Goal: Task Accomplishment & Management: Manage account settings

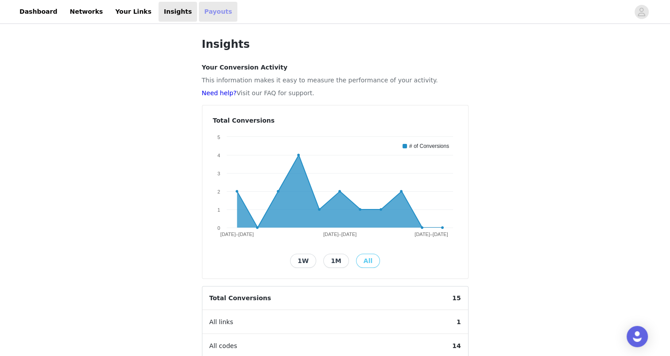
click at [199, 16] on link "Payouts" at bounding box center [218, 12] width 39 height 20
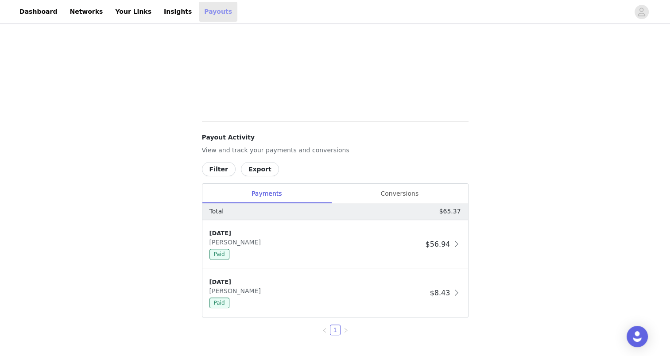
scroll to position [254, 0]
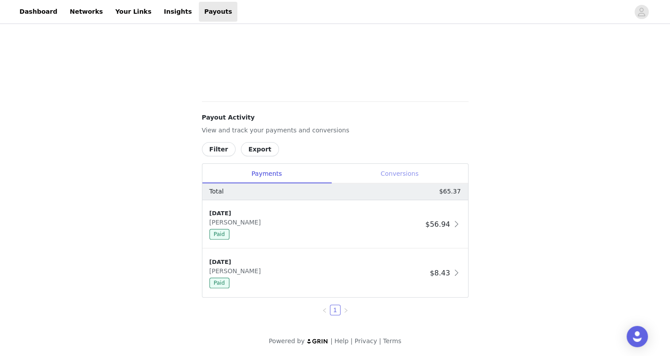
click at [395, 175] on div "Conversions" at bounding box center [399, 174] width 137 height 20
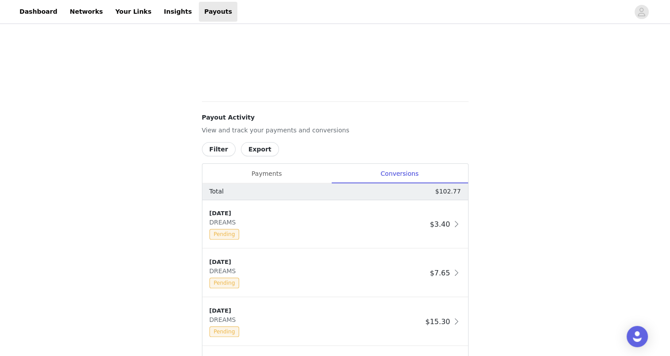
click at [245, 148] on button "Export" at bounding box center [260, 149] width 38 height 14
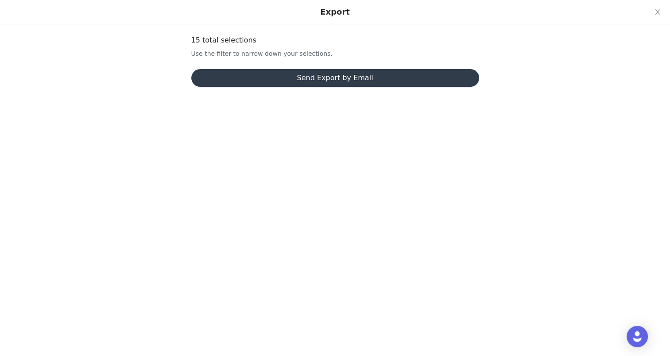
click at [294, 78] on button "Send Export by Email" at bounding box center [335, 78] width 288 height 18
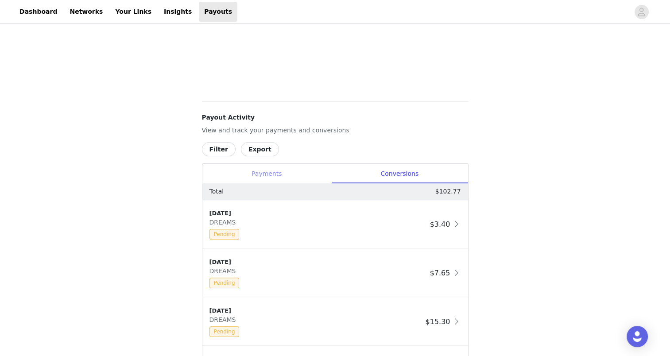
click at [272, 179] on div "Payments" at bounding box center [266, 174] width 129 height 20
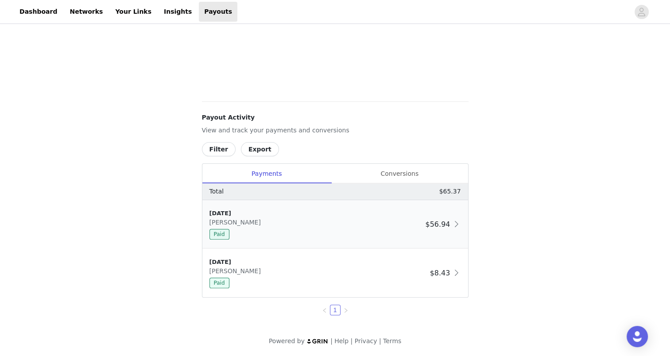
drag, startPoint x: 231, startPoint y: 213, endPoint x: 204, endPoint y: 210, distance: 26.7
click at [204, 210] on div "[DATE] [PERSON_NAME] Paid $56.94" at bounding box center [335, 224] width 266 height 48
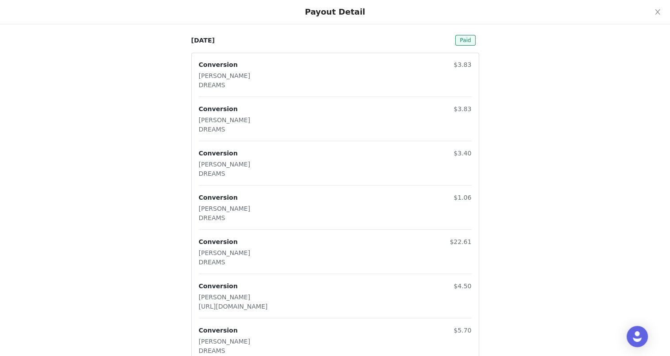
scroll to position [0, 0]
click at [654, 13] on icon "icon: close" at bounding box center [657, 11] width 7 height 7
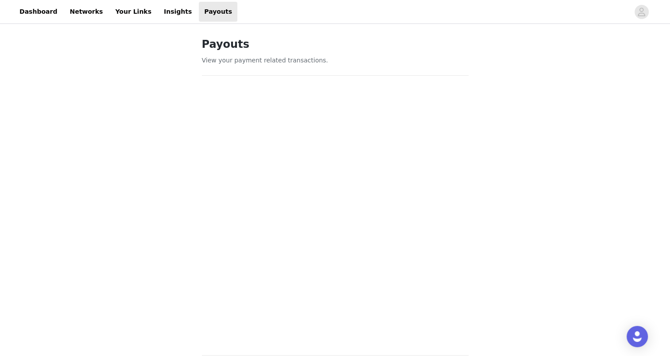
drag, startPoint x: 670, startPoint y: 125, endPoint x: 676, endPoint y: 178, distance: 53.5
click at [670, 178] on html "Dashboard Networks Your Links Insights Payouts Payouts View your payment relate…" at bounding box center [335, 178] width 670 height 356
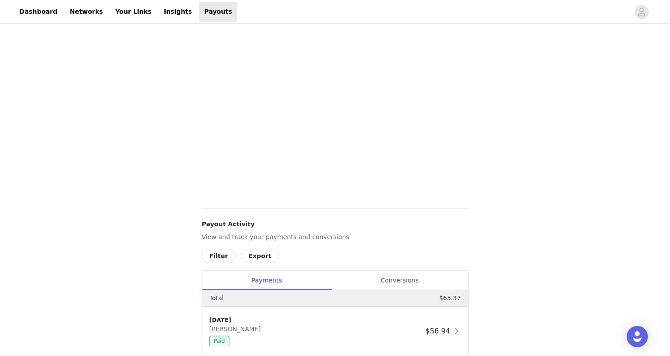
scroll to position [170, 0]
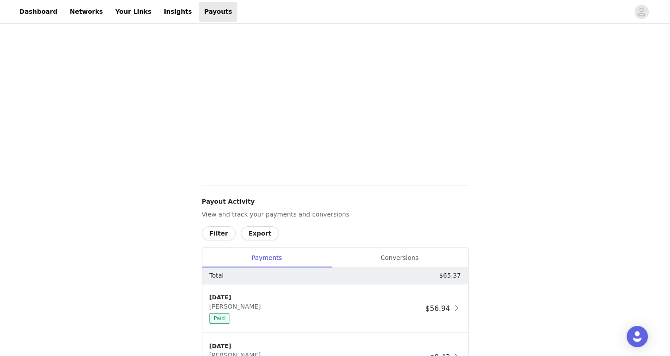
click at [254, 230] on button "Export" at bounding box center [260, 233] width 38 height 14
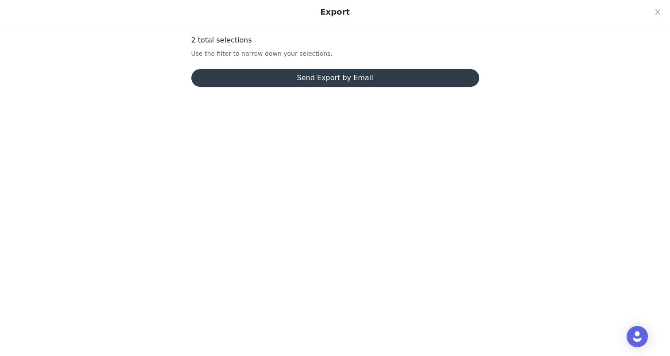
click at [349, 74] on button "Send Export by Email" at bounding box center [335, 78] width 288 height 18
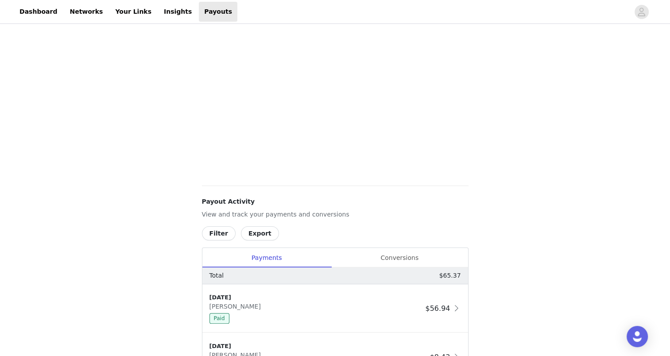
scroll to position [0, 0]
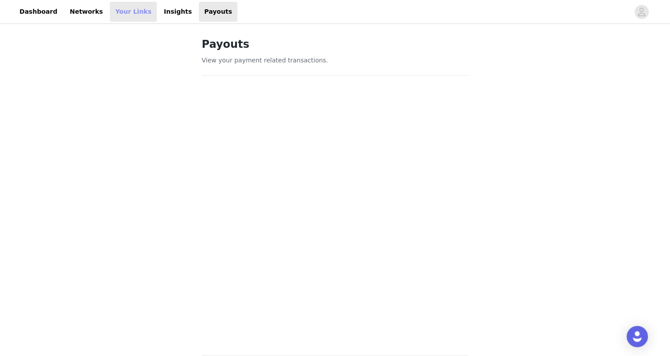
click at [119, 15] on link "Your Links" at bounding box center [133, 12] width 47 height 20
select select "12"
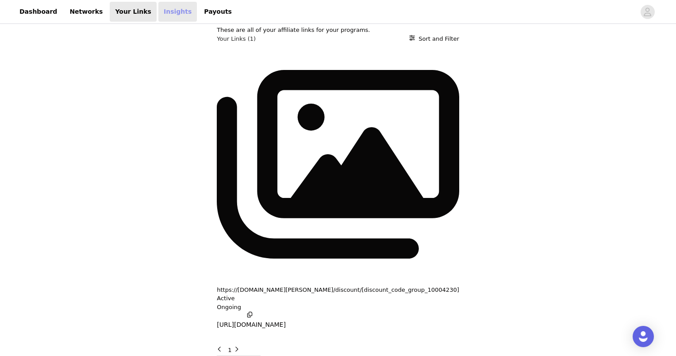
click at [162, 16] on link "Insights" at bounding box center [177, 12] width 39 height 20
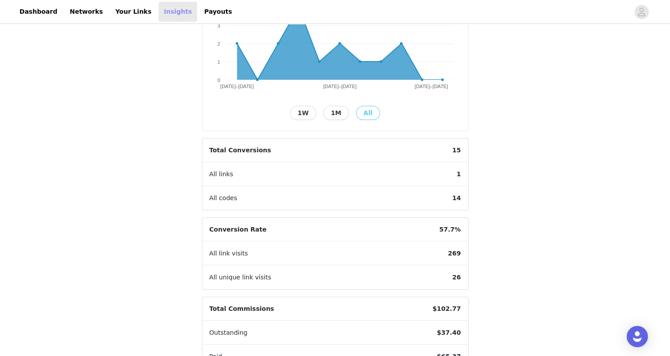
scroll to position [150, 0]
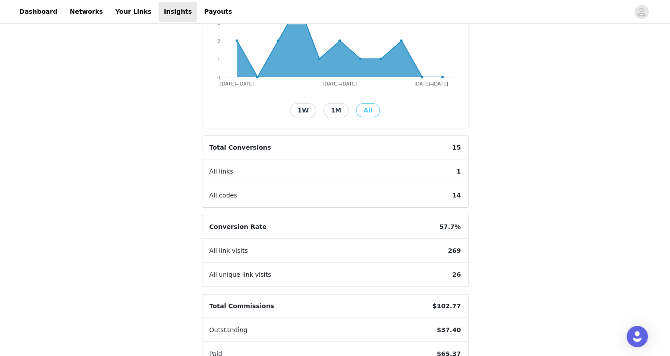
click at [524, 231] on div "Insights Your Conversion Activity This information makes it easy to measure the…" at bounding box center [335, 141] width 670 height 532
